Goal: Information Seeking & Learning: Learn about a topic

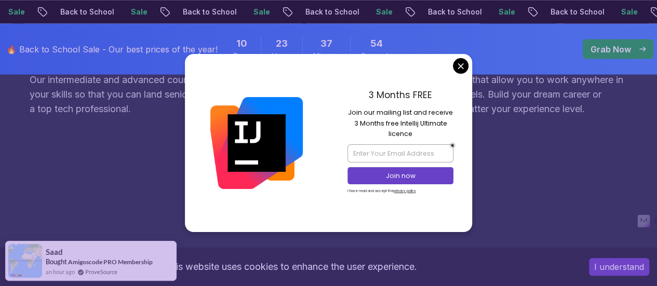
scroll to position [916, 0]
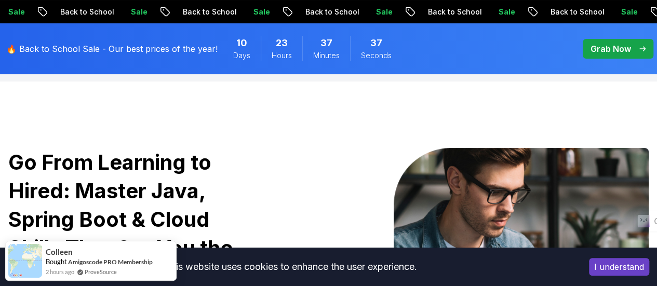
scroll to position [0, 0]
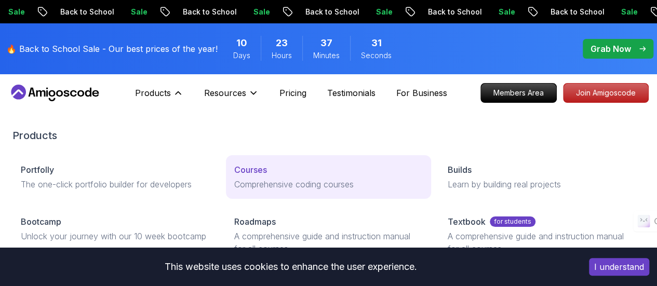
click at [234, 176] on p "Courses" at bounding box center [250, 170] width 33 height 12
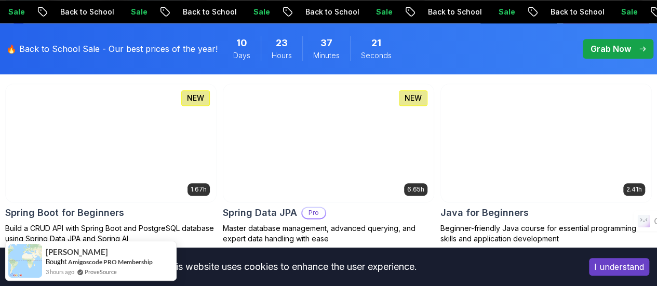
scroll to position [537, 0]
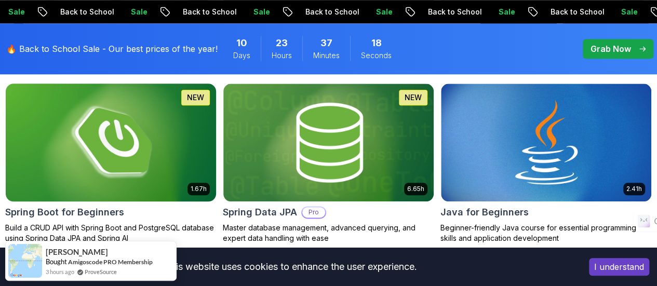
click at [221, 101] on img at bounding box center [111, 143] width 221 height 124
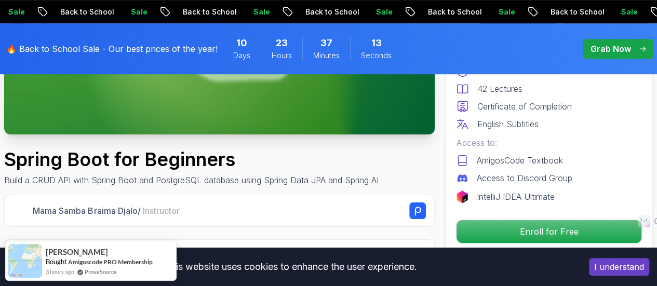
scroll to position [247, 0]
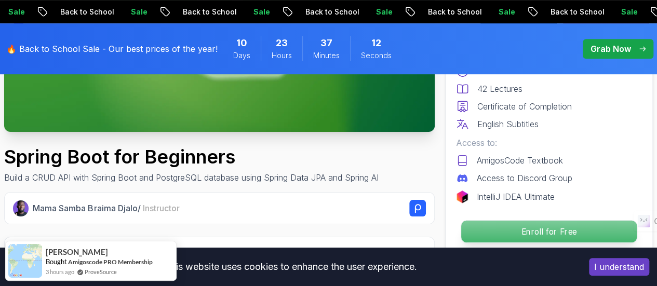
click at [500, 231] on p "Enroll for Free" at bounding box center [549, 232] width 176 height 22
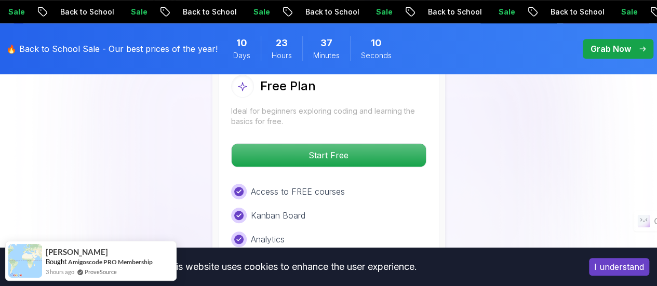
scroll to position [2260, 0]
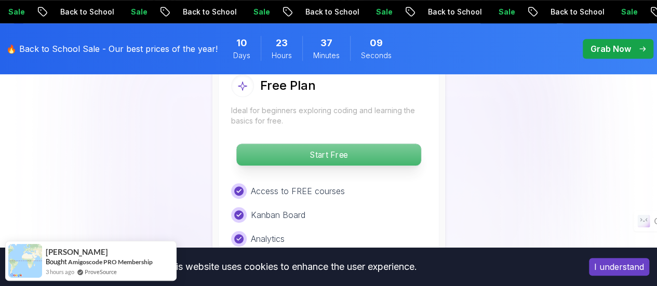
click at [330, 155] on p "Start Free" at bounding box center [328, 155] width 184 height 22
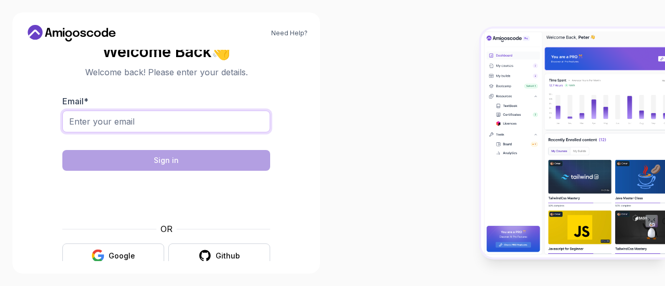
click at [157, 123] on input "Email *" at bounding box center [166, 122] width 208 height 22
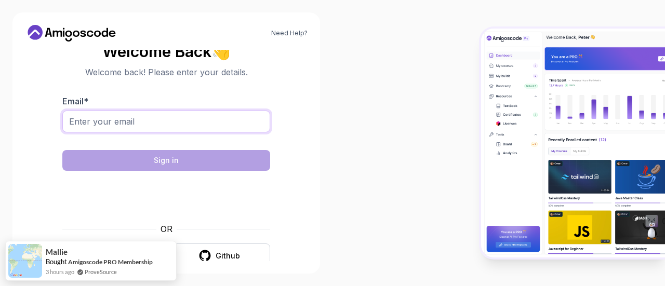
type input "ravigorfad952@gmail.com"
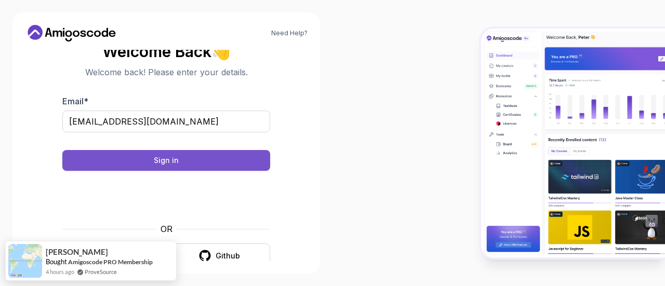
click at [203, 163] on button "Sign in" at bounding box center [166, 160] width 208 height 21
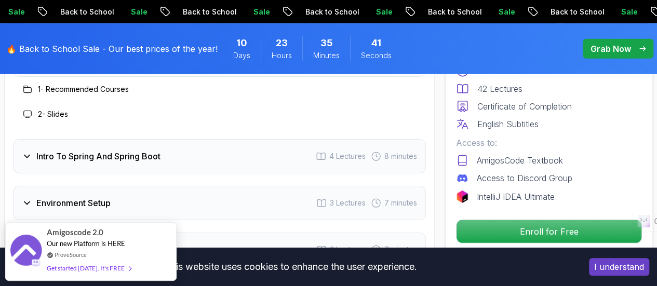
scroll to position [1439, 0]
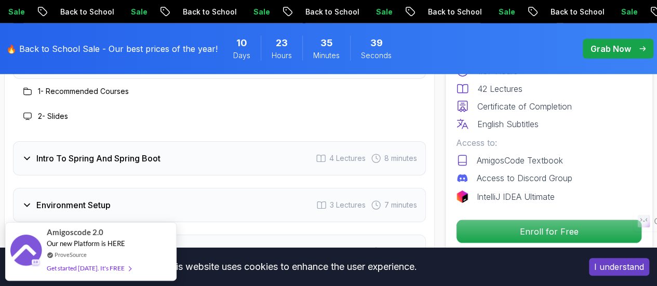
click at [105, 152] on h3 "Intro To Spring And Spring Boot" at bounding box center [98, 158] width 124 height 12
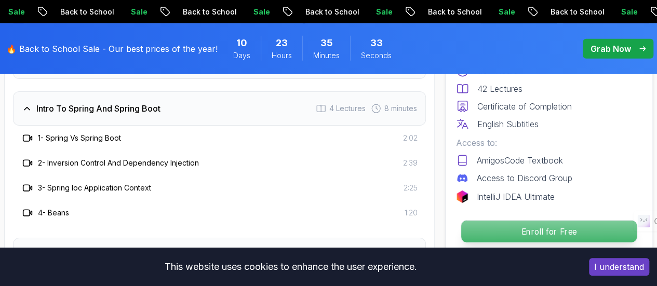
click at [497, 233] on p "Enroll for Free" at bounding box center [549, 232] width 176 height 22
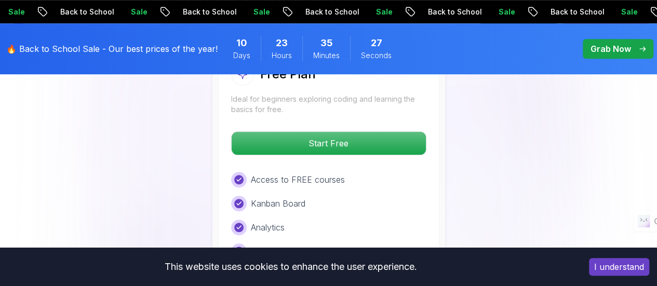
scroll to position [2335, 0]
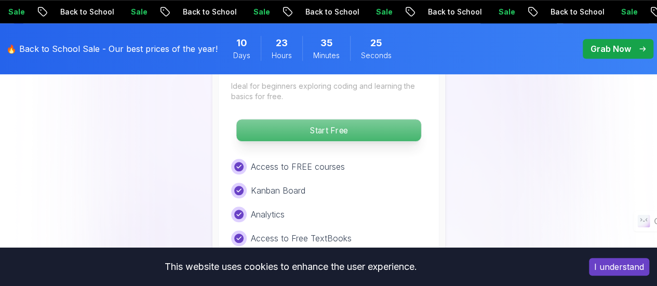
click at [365, 119] on p "Start Free" at bounding box center [328, 130] width 184 height 22
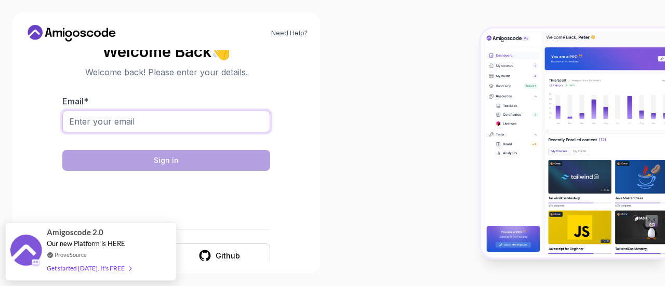
click at [133, 129] on input "Email *" at bounding box center [166, 122] width 208 height 22
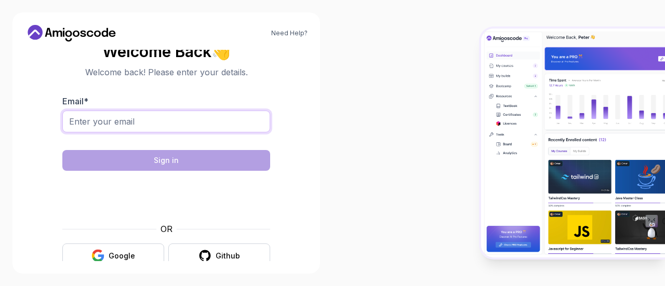
type input "ravigorfad952@gmail.com"
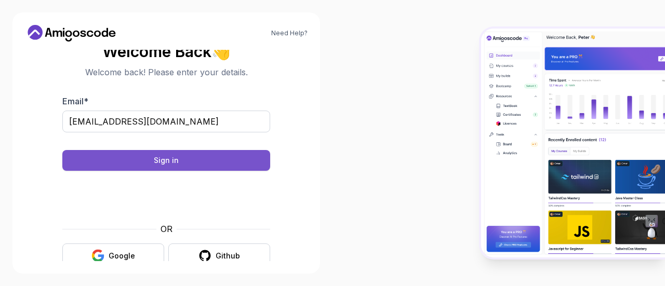
click at [193, 156] on button "Sign in" at bounding box center [166, 160] width 208 height 21
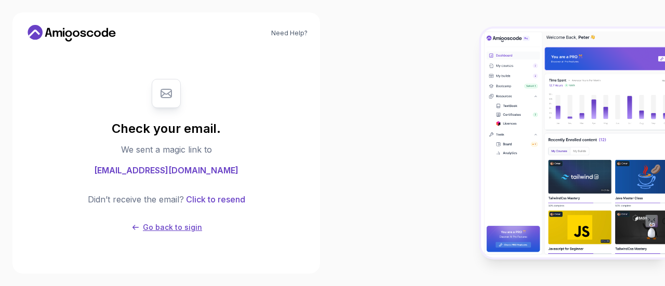
click at [175, 228] on p "Go back to sigin" at bounding box center [172, 227] width 59 height 10
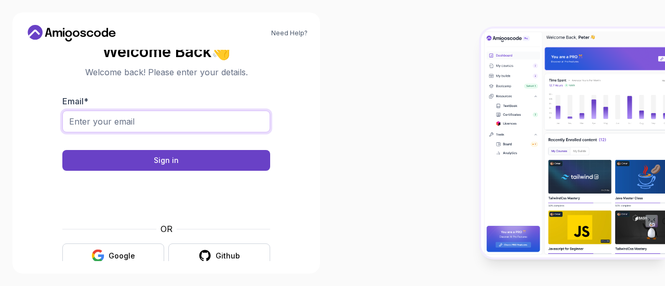
click at [149, 120] on input "Email *" at bounding box center [166, 122] width 208 height 22
type input "ravigorfad952@gmail.com"
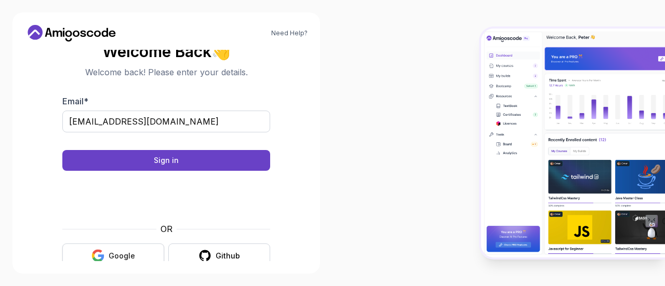
click at [128, 256] on div "Google" at bounding box center [122, 256] width 26 height 10
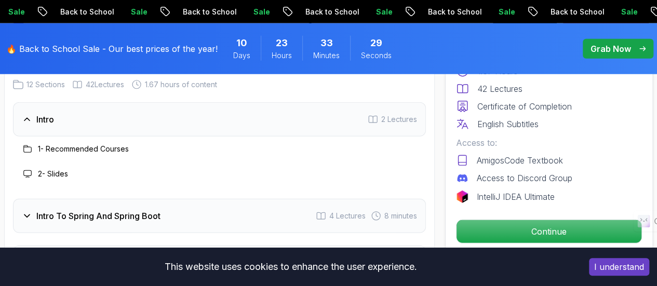
scroll to position [1382, 0]
click at [103, 146] on h3 "1 - Recommended Courses" at bounding box center [83, 148] width 91 height 10
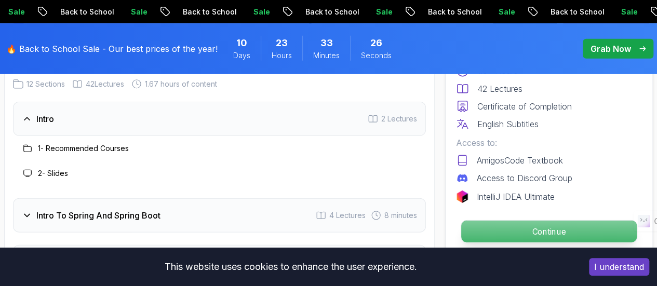
click at [507, 222] on p "Continue" at bounding box center [549, 232] width 176 height 22
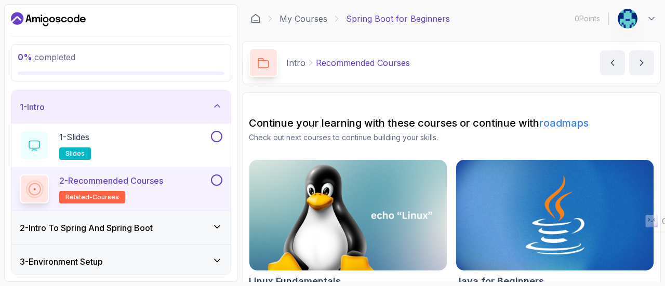
click at [218, 179] on button at bounding box center [216, 180] width 11 height 11
click at [637, 63] on icon "next content" at bounding box center [641, 63] width 10 height 10
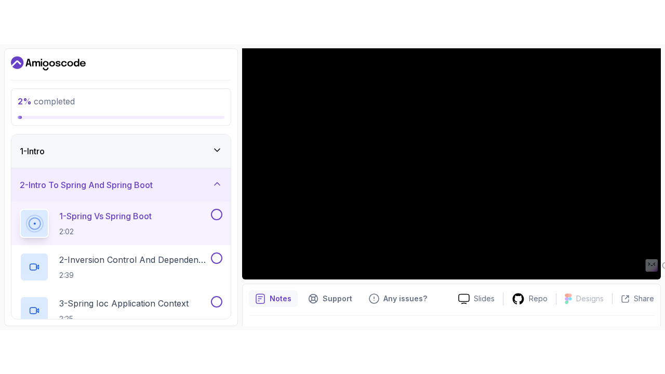
scroll to position [93, 0]
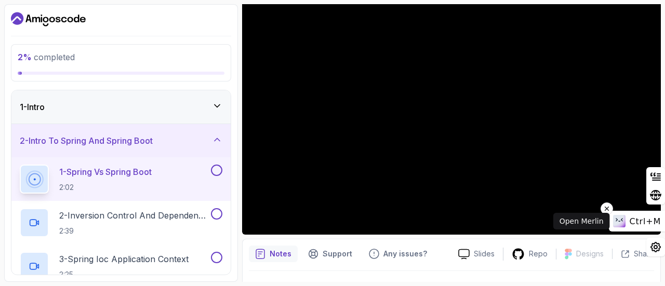
click at [649, 221] on span "Ctrl+M" at bounding box center [644, 222] width 31 height 10
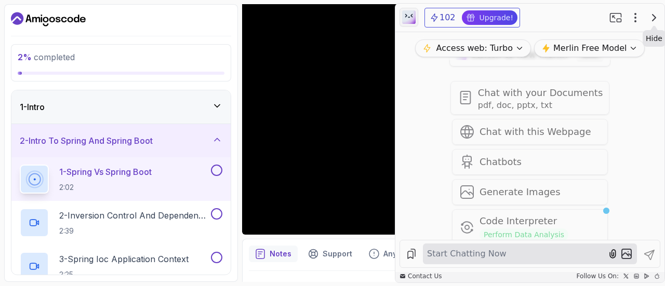
click at [652, 17] on icon "button" at bounding box center [654, 17] width 12 height 12
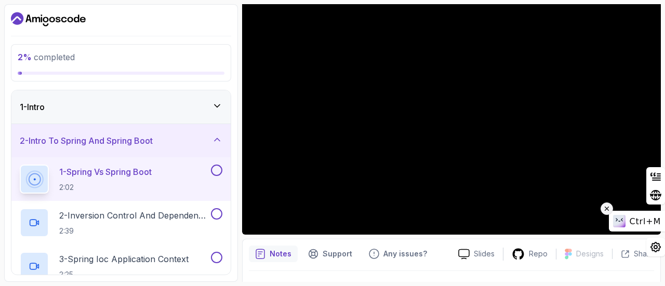
click at [613, 210] on button at bounding box center [606, 209] width 12 height 12
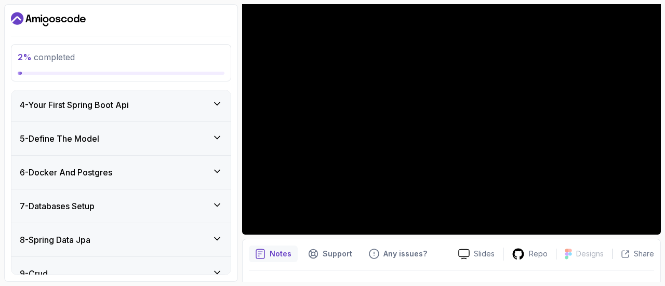
scroll to position [392, 0]
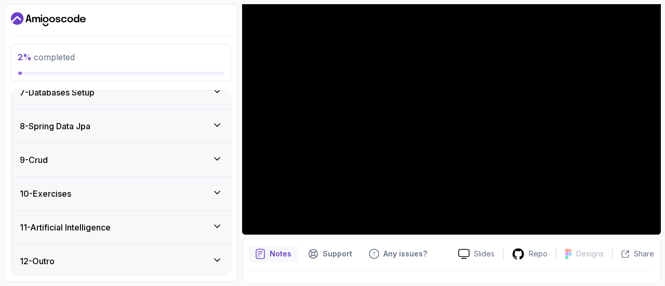
click at [167, 223] on div "11 - Artificial Intelligence" at bounding box center [121, 227] width 203 height 12
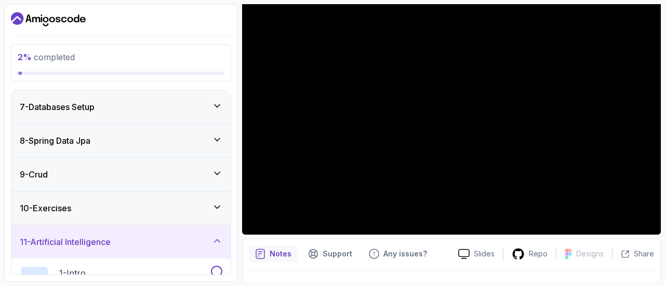
scroll to position [198, 0]
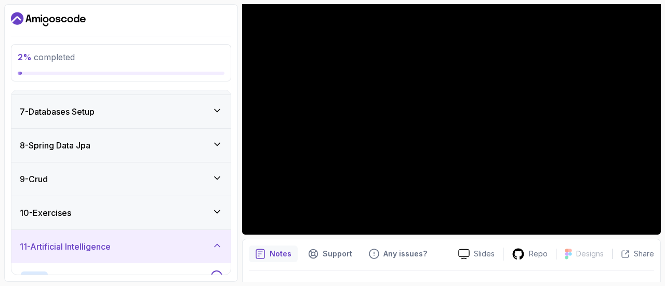
click at [183, 219] on div "10 - Exercises" at bounding box center [120, 212] width 219 height 33
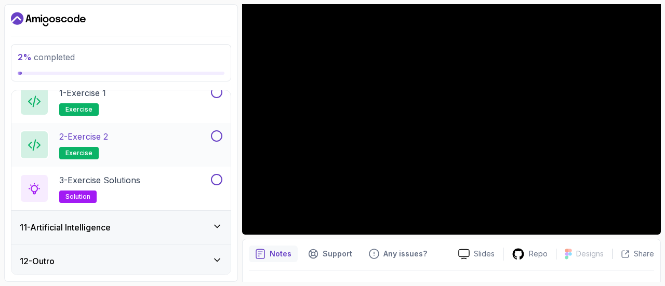
scroll to position [0, 0]
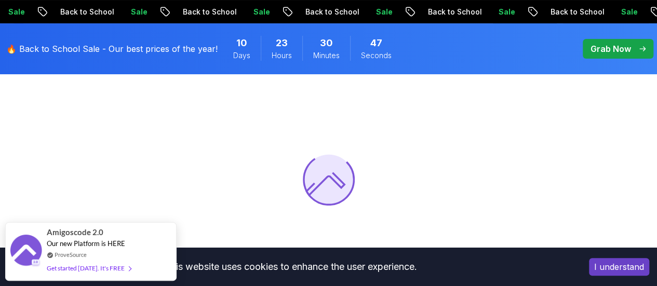
scroll to position [76, 0]
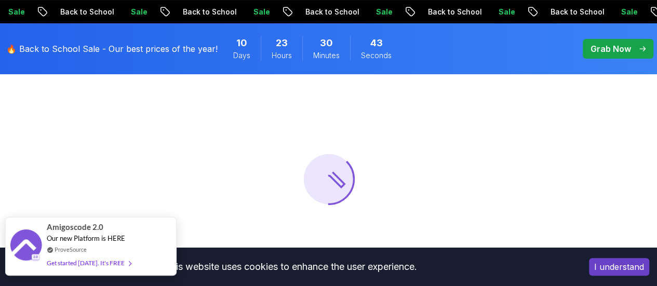
click at [92, 264] on div "Get started [DATE]. It's FREE" at bounding box center [89, 263] width 84 height 12
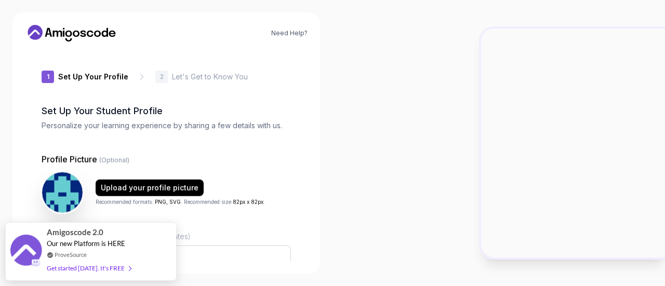
type input "gentleweasel91a63"
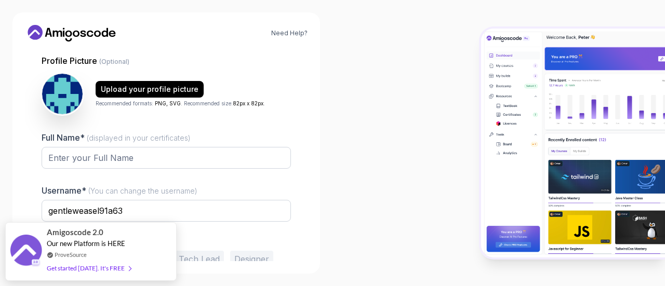
scroll to position [146, 0]
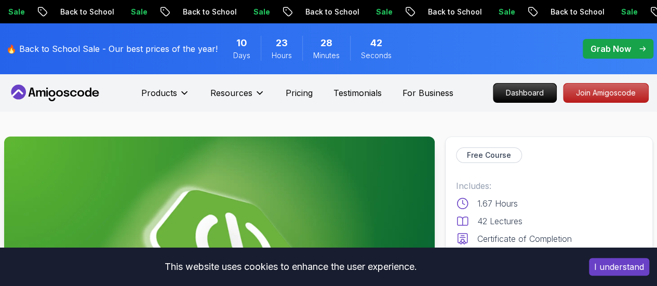
click at [614, 48] on p "Grab Now" at bounding box center [611, 49] width 41 height 12
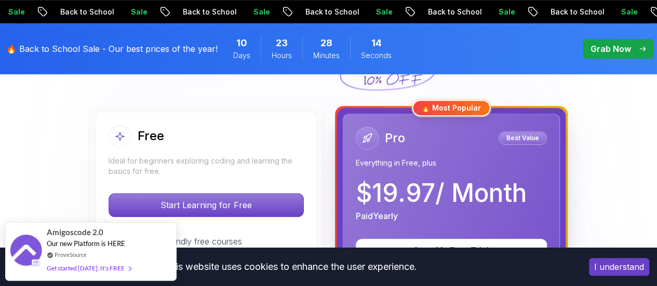
scroll to position [273, 0]
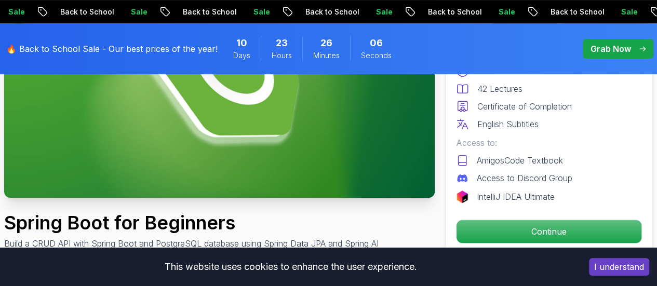
scroll to position [181, 0]
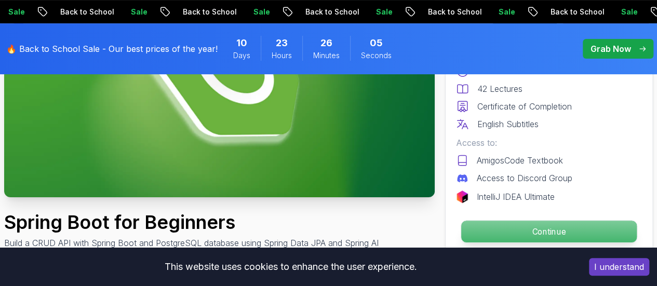
click at [507, 238] on p "Continue" at bounding box center [549, 232] width 176 height 22
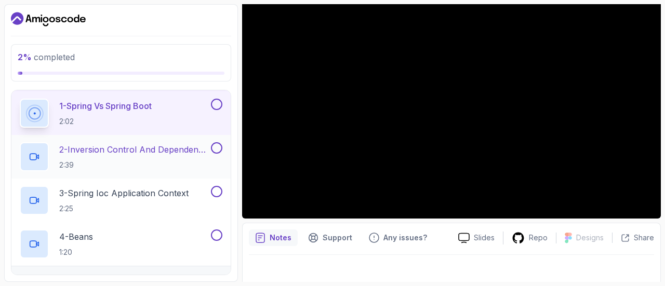
scroll to position [65, 0]
click at [139, 160] on p "2:39" at bounding box center [134, 165] width 150 height 10
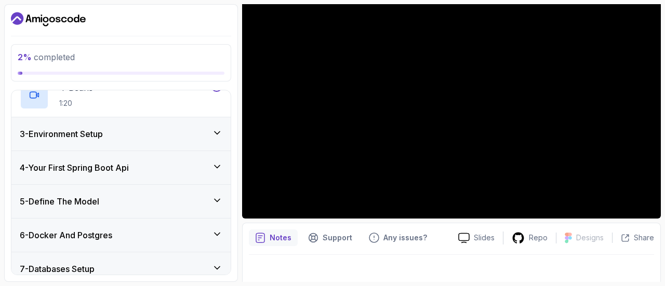
scroll to position [218, 0]
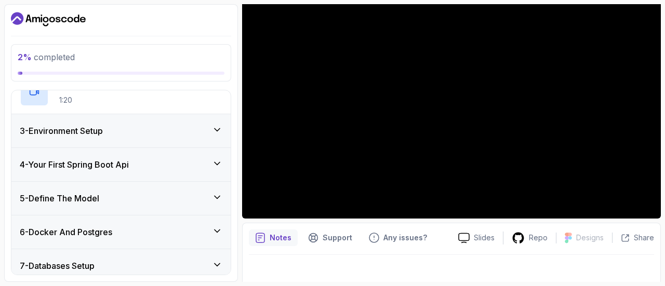
click at [187, 132] on div "3 - Environment Setup" at bounding box center [121, 131] width 203 height 12
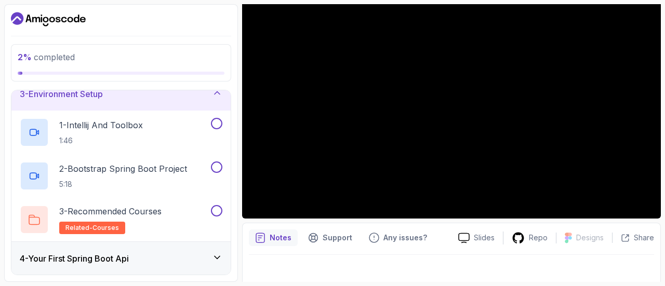
scroll to position [80, 0]
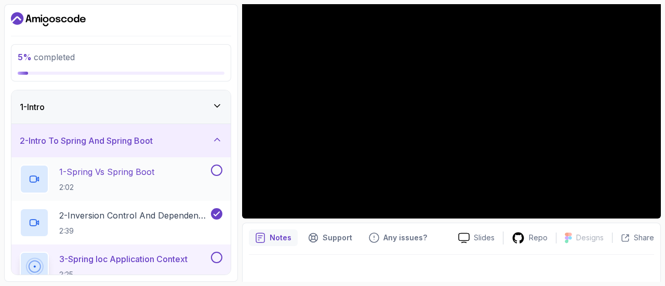
click at [218, 168] on button at bounding box center [216, 170] width 11 height 11
